Goal: Check status

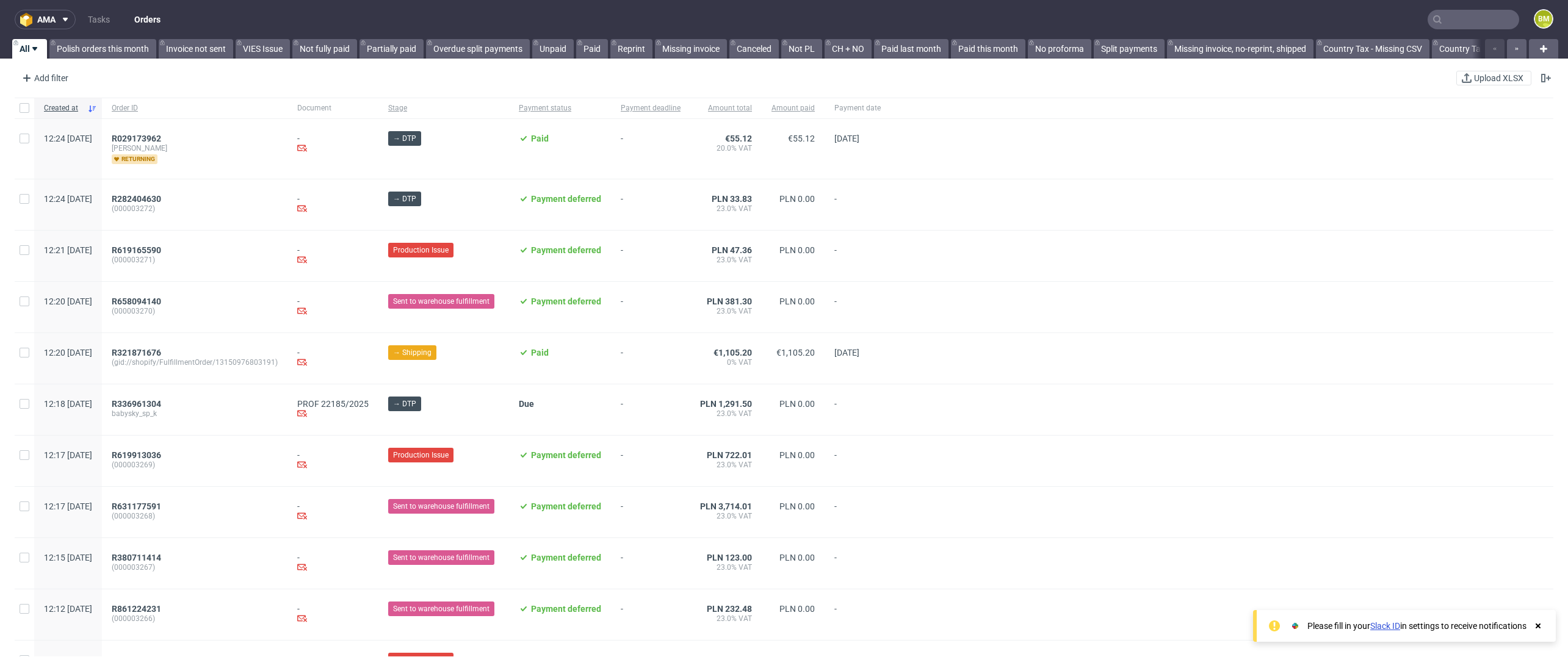
click at [1463, 23] on input "text" at bounding box center [1474, 19] width 92 height 19
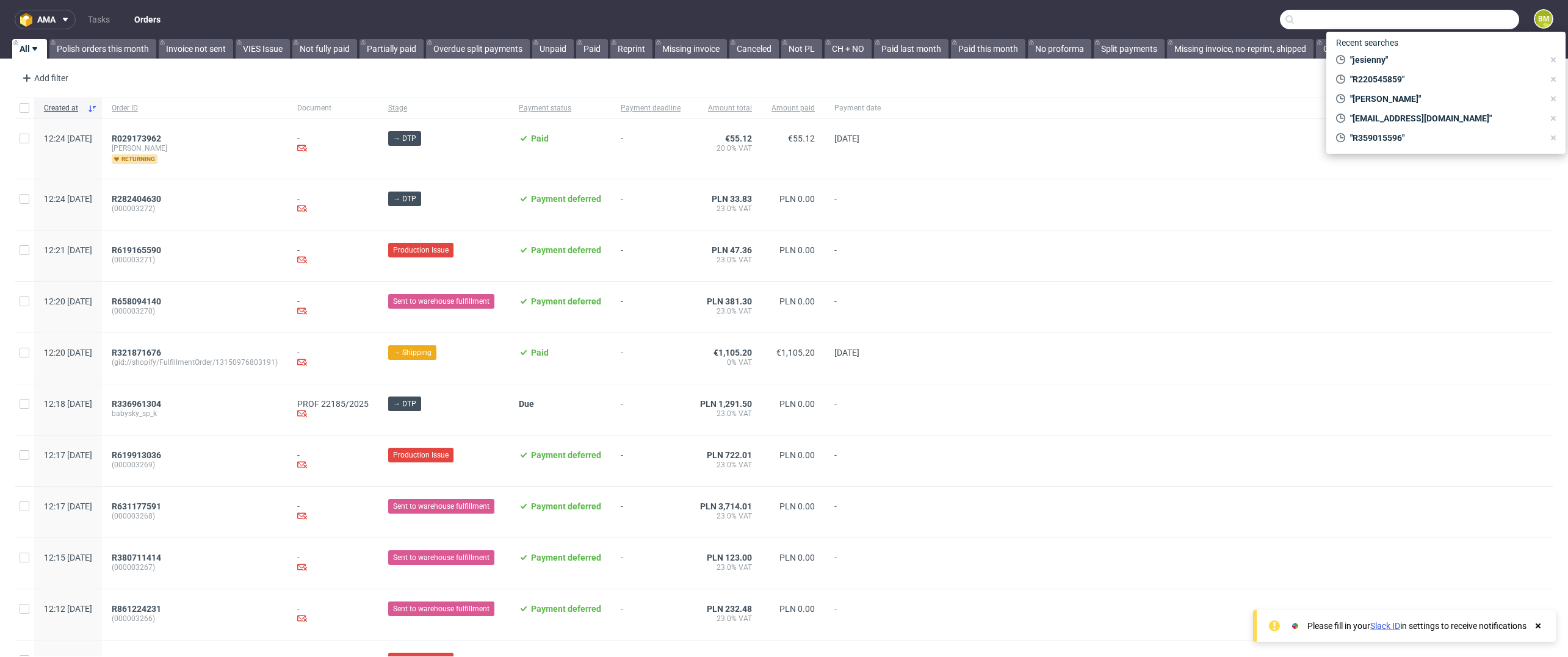
paste input "[PERSON_NAME][EMAIL_ADDRESS][DOMAIN_NAME]"
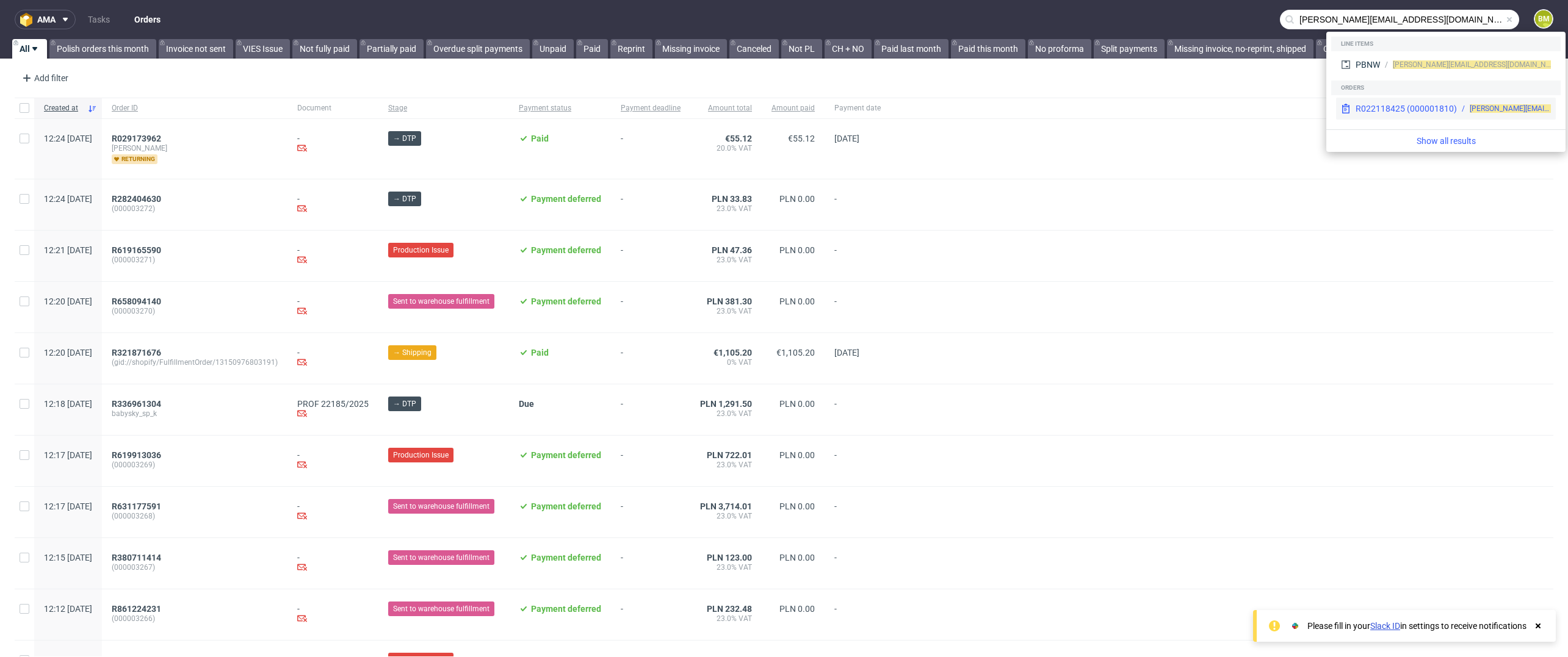
type input "[PERSON_NAME][EMAIL_ADDRESS][DOMAIN_NAME]"
click at [1460, 114] on div "[PERSON_NAME][EMAIL_ADDRESS][DOMAIN_NAME]" at bounding box center [1504, 108] width 94 height 11
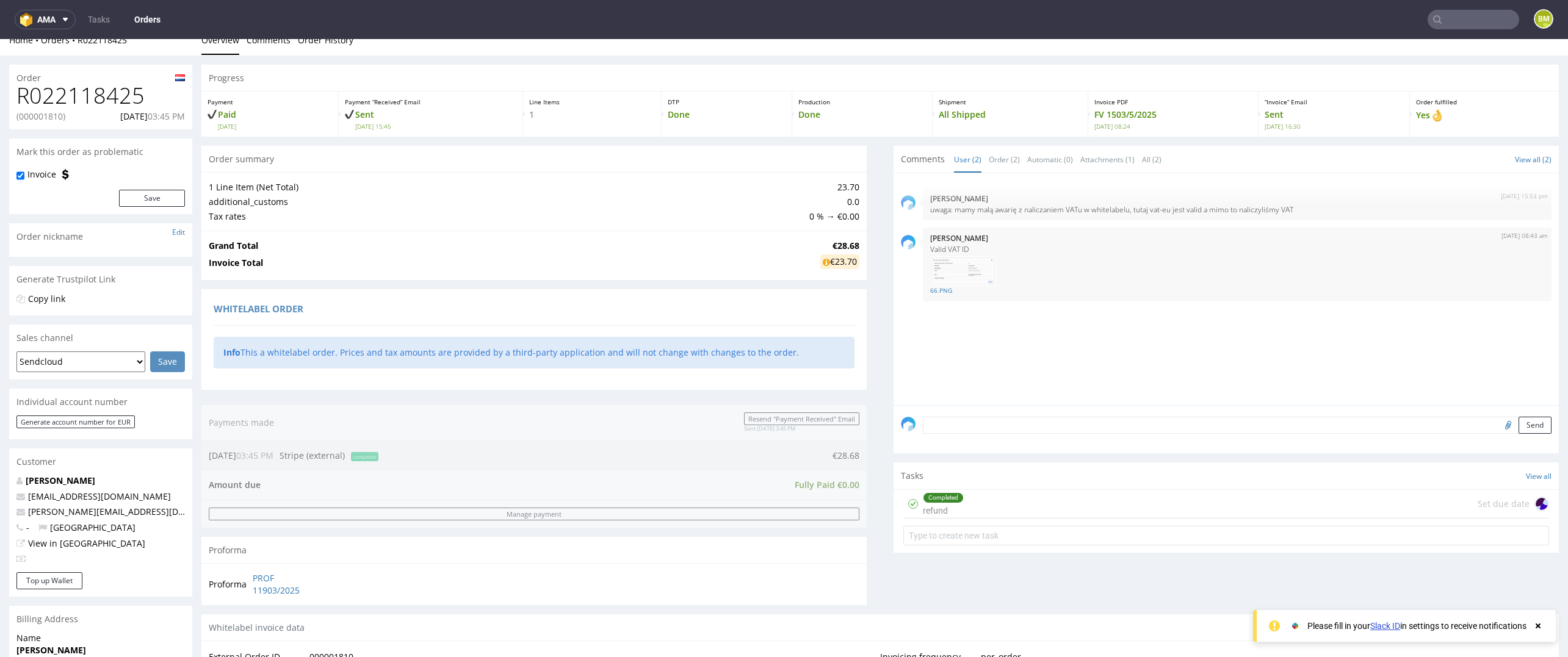
scroll to position [18, 0]
